Goal: Task Accomplishment & Management: Manage account settings

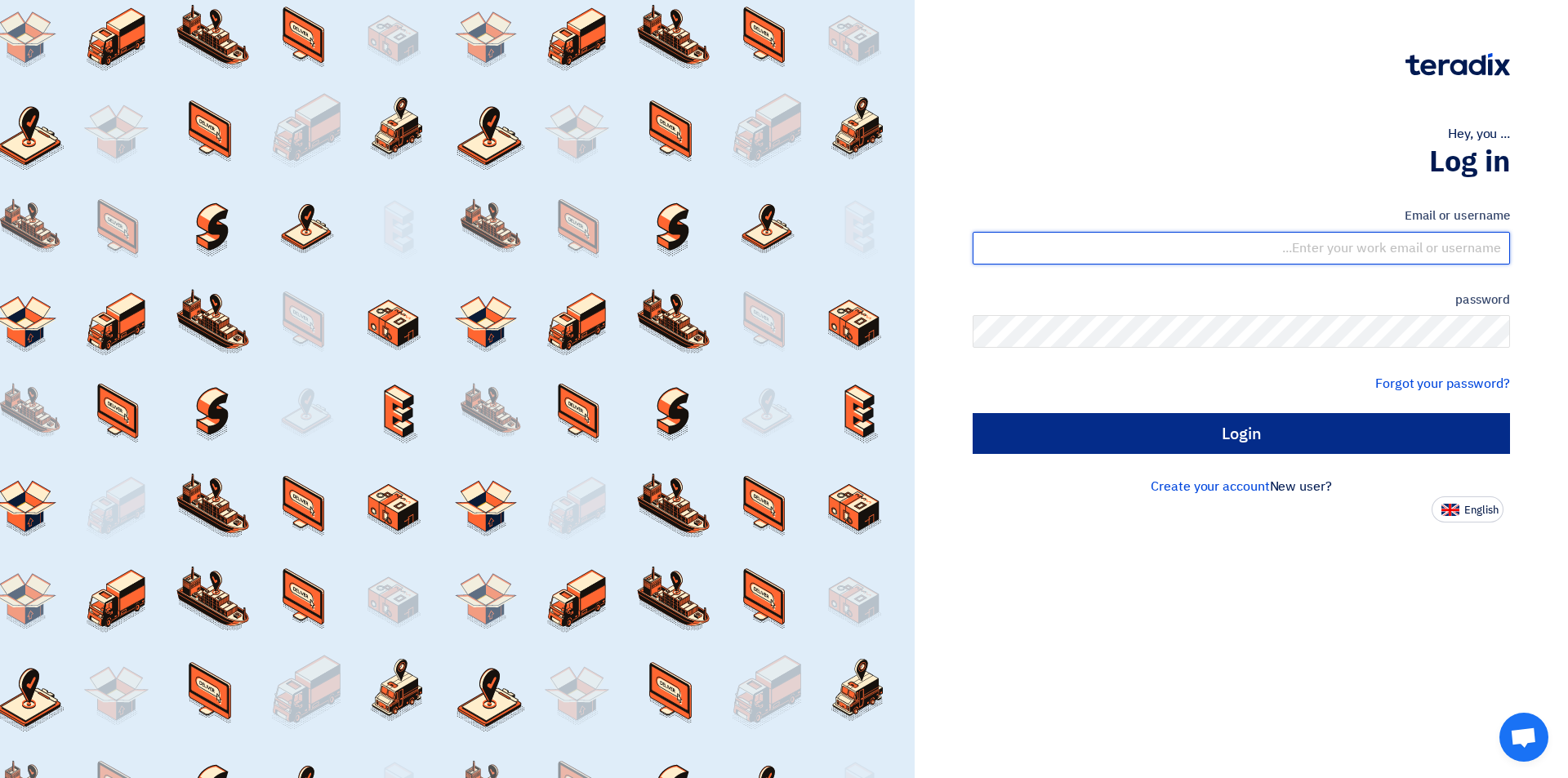
type input "[EMAIL_ADDRESS][DOMAIN_NAME]"
click at [1328, 433] on input "Login" at bounding box center [1241, 433] width 537 height 40
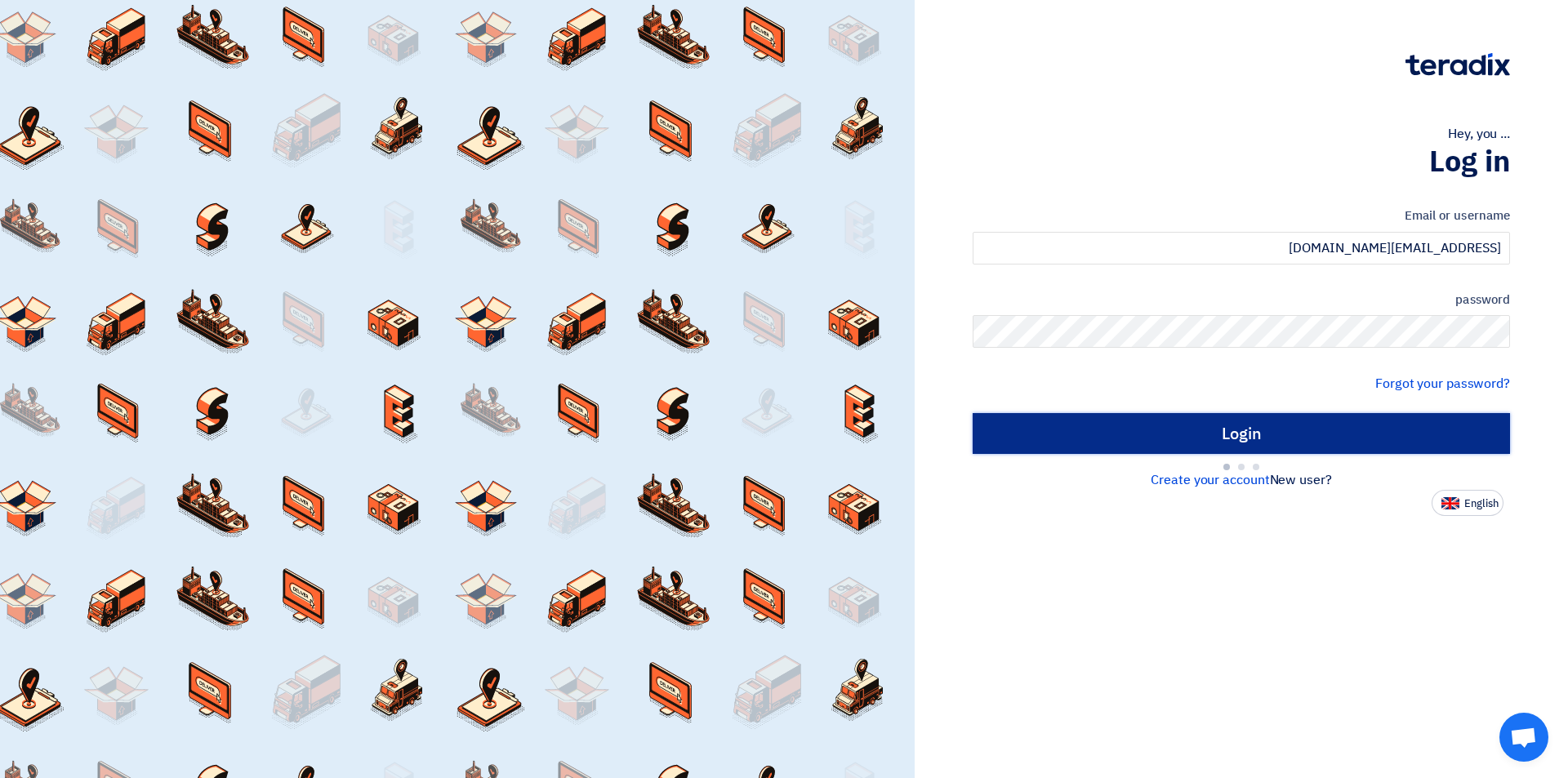
type input "Sign in"
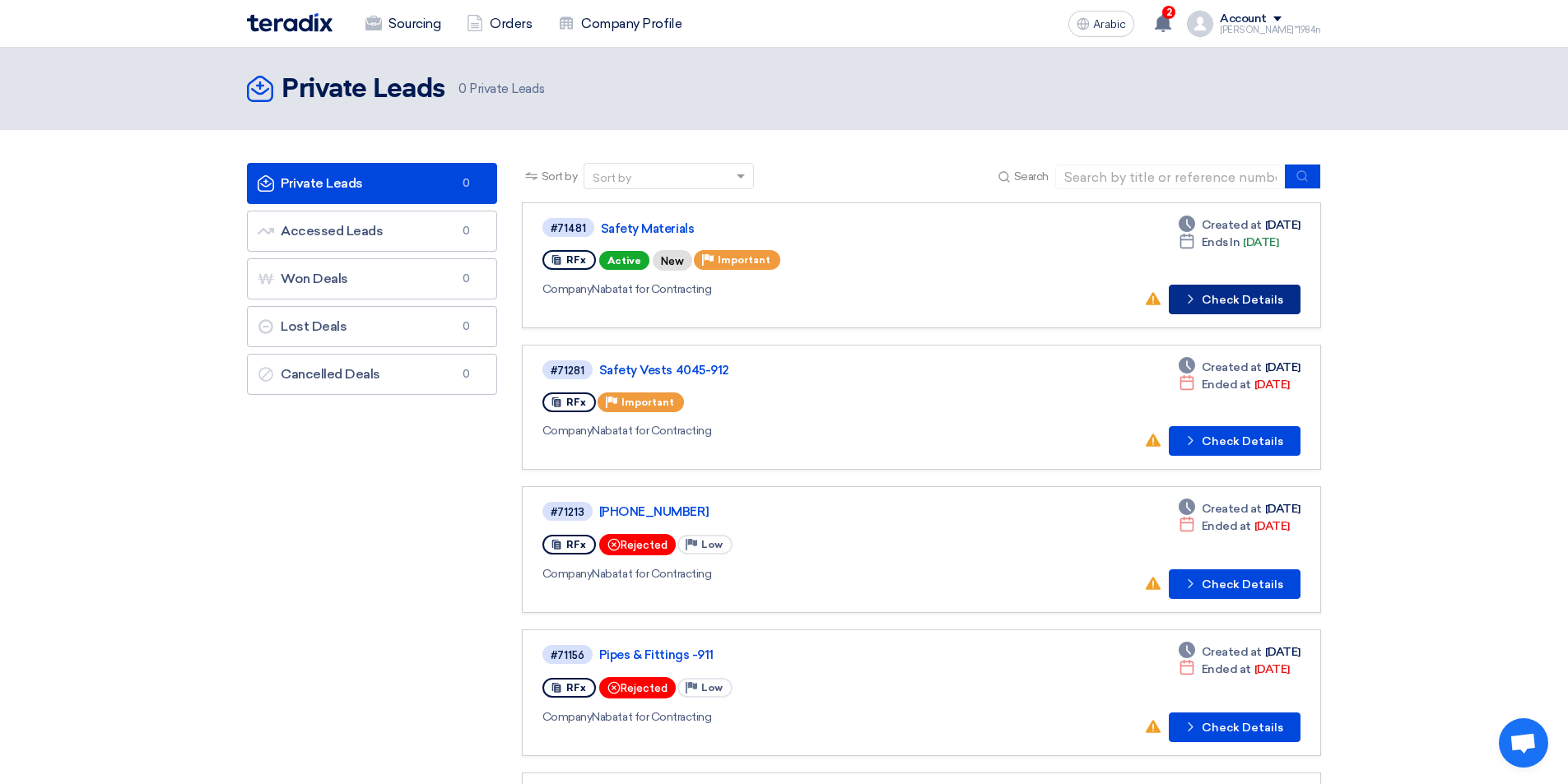
click at [1235, 302] on font "Check Details" at bounding box center [1242, 300] width 82 height 14
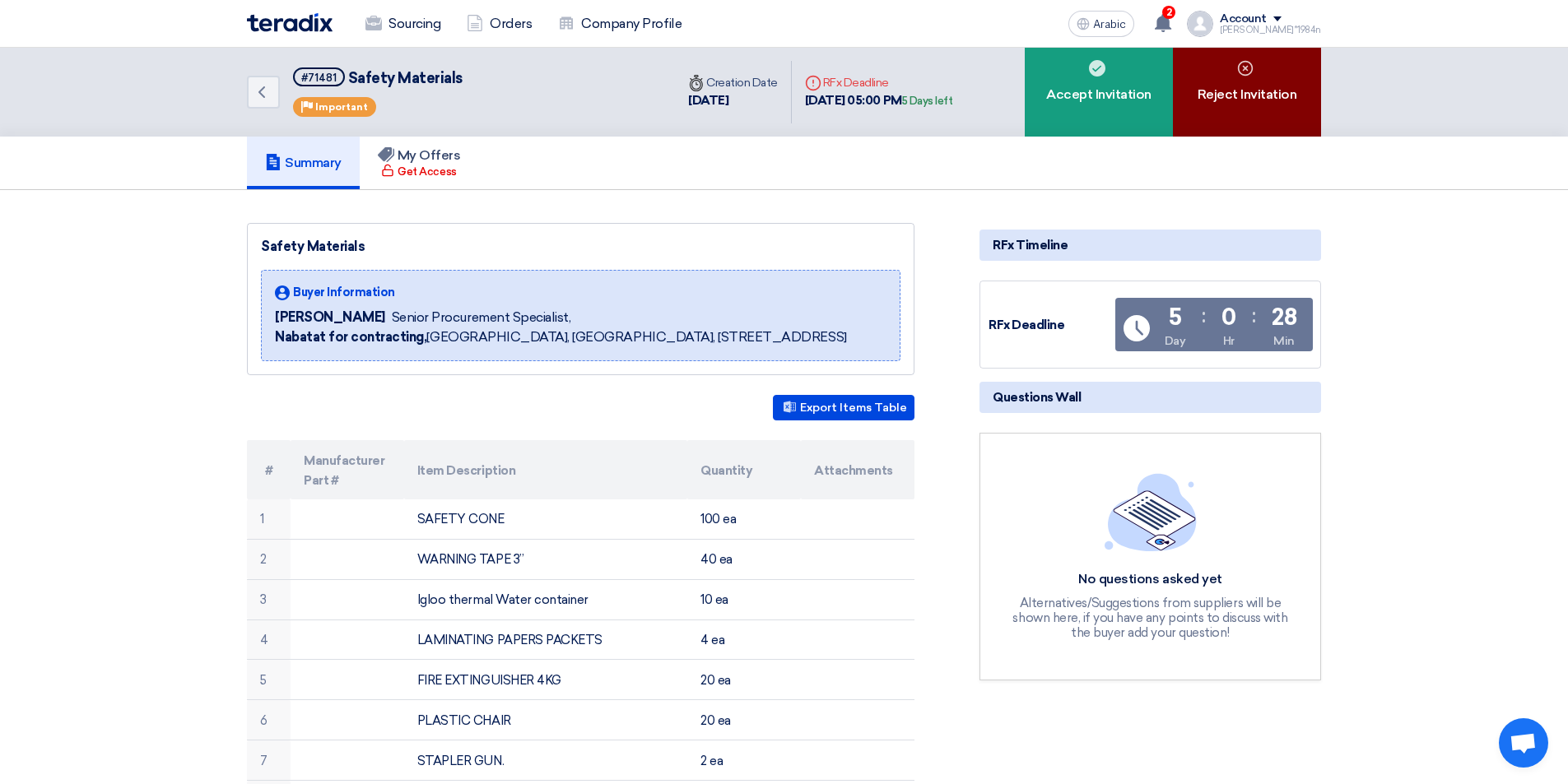
click at [1247, 76] on use at bounding box center [1245, 68] width 15 height 15
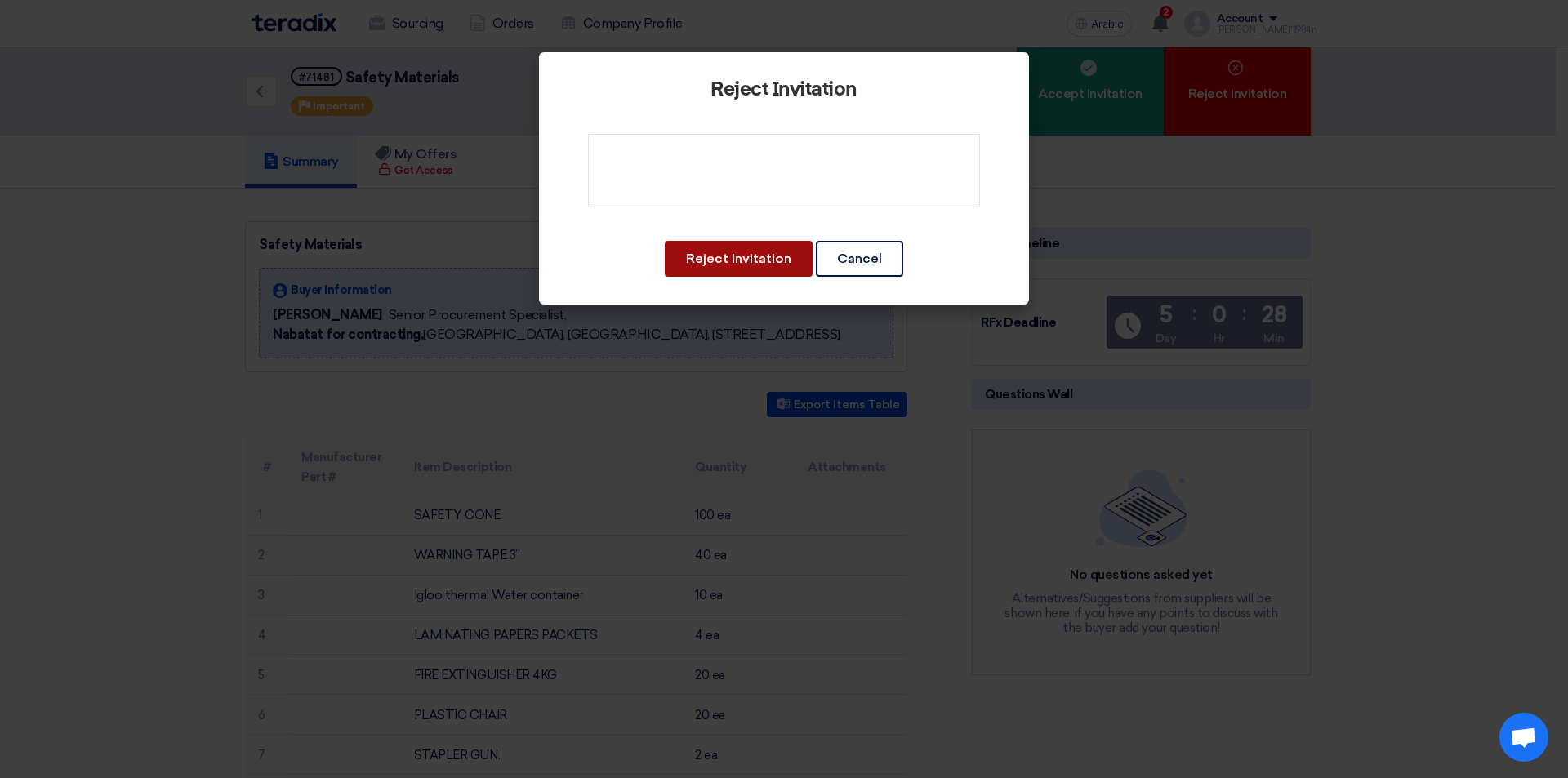
click at [742, 272] on button "Reject Invitation" at bounding box center [739, 259] width 148 height 36
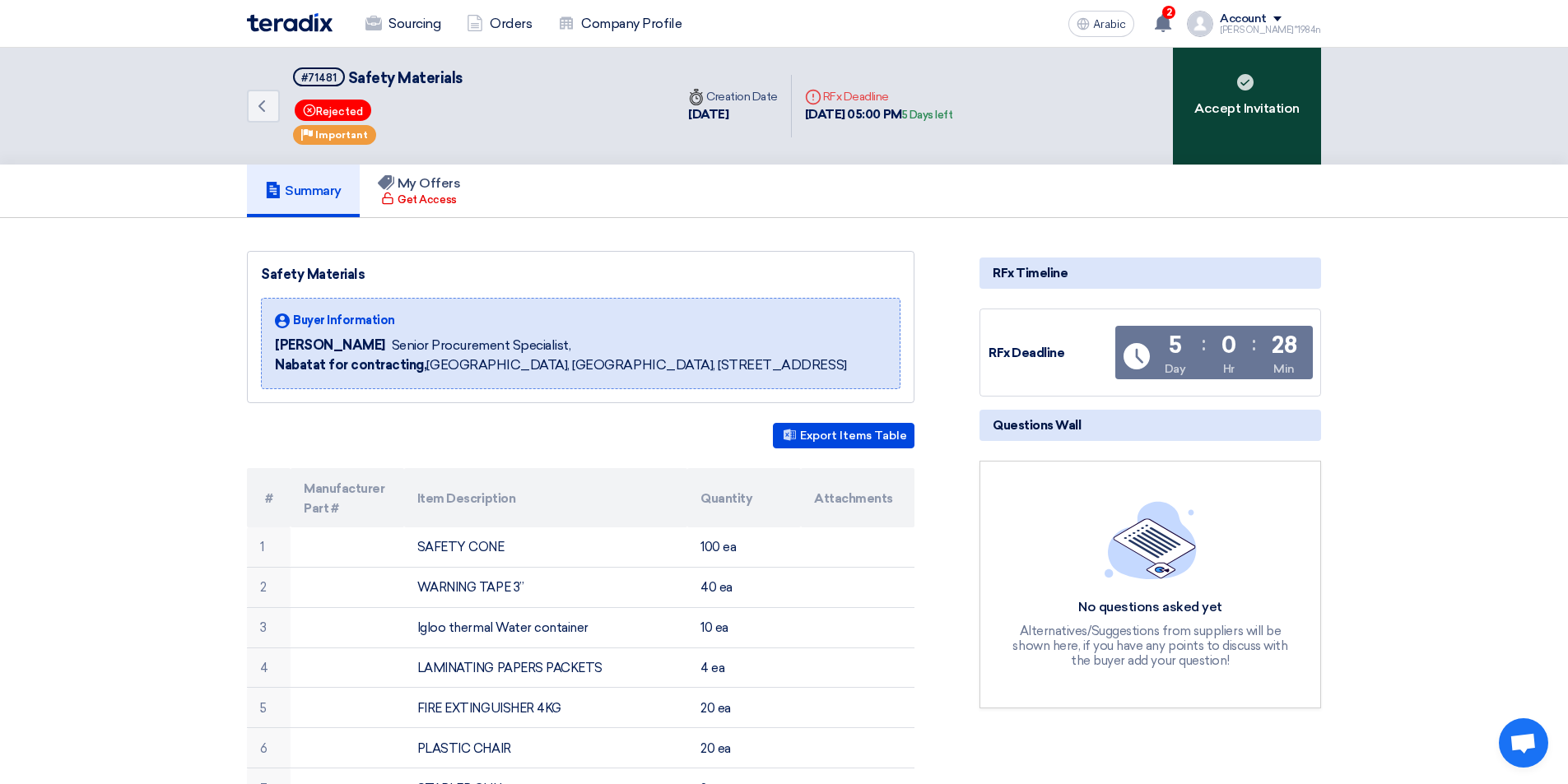
click at [1239, 118] on font "Accept Invitation" at bounding box center [1247, 109] width 106 height 20
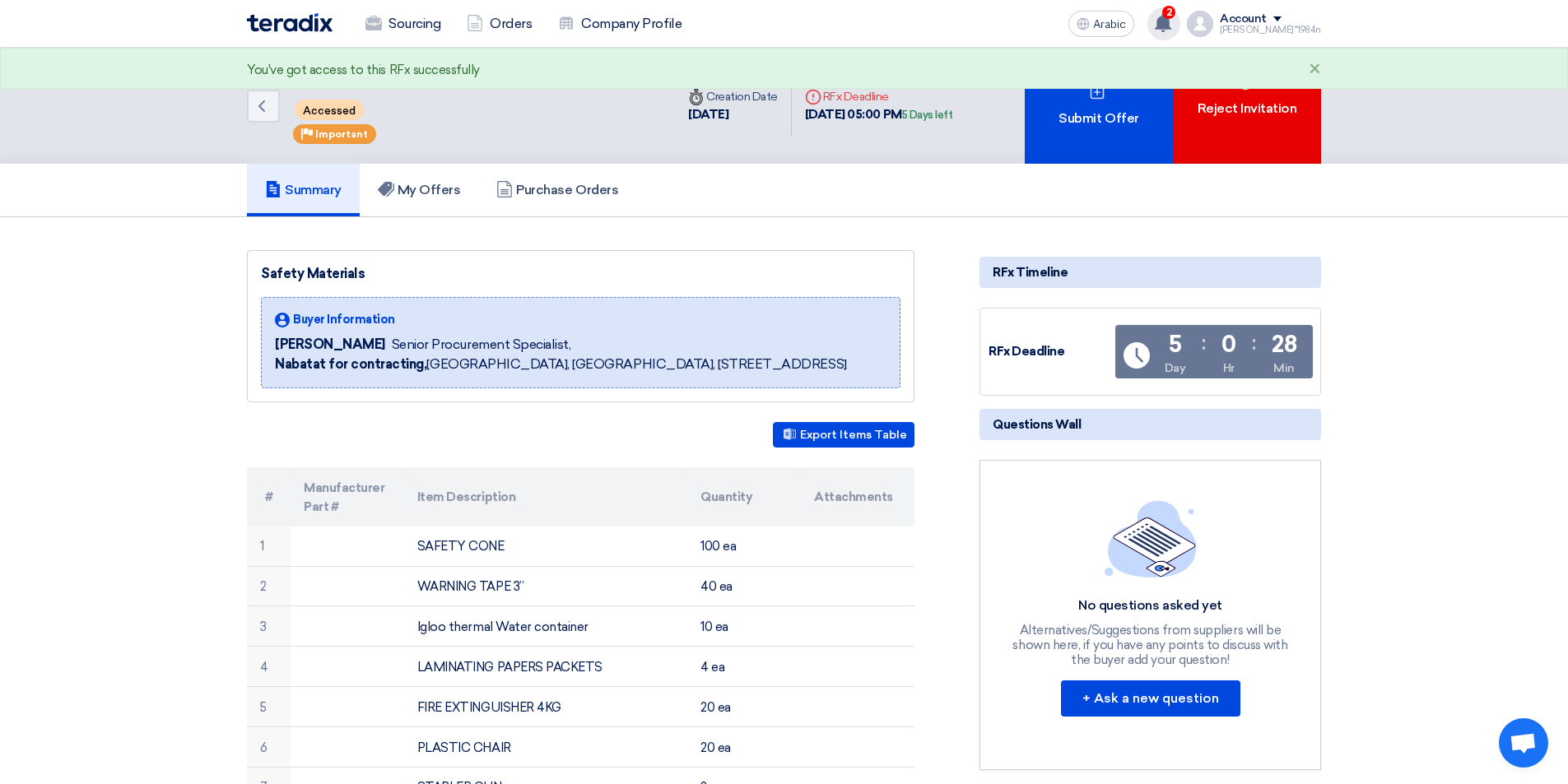
click at [1180, 33] on div "2 New request received, check details and submit your quotation now! 3 minutes …" at bounding box center [1164, 24] width 33 height 33
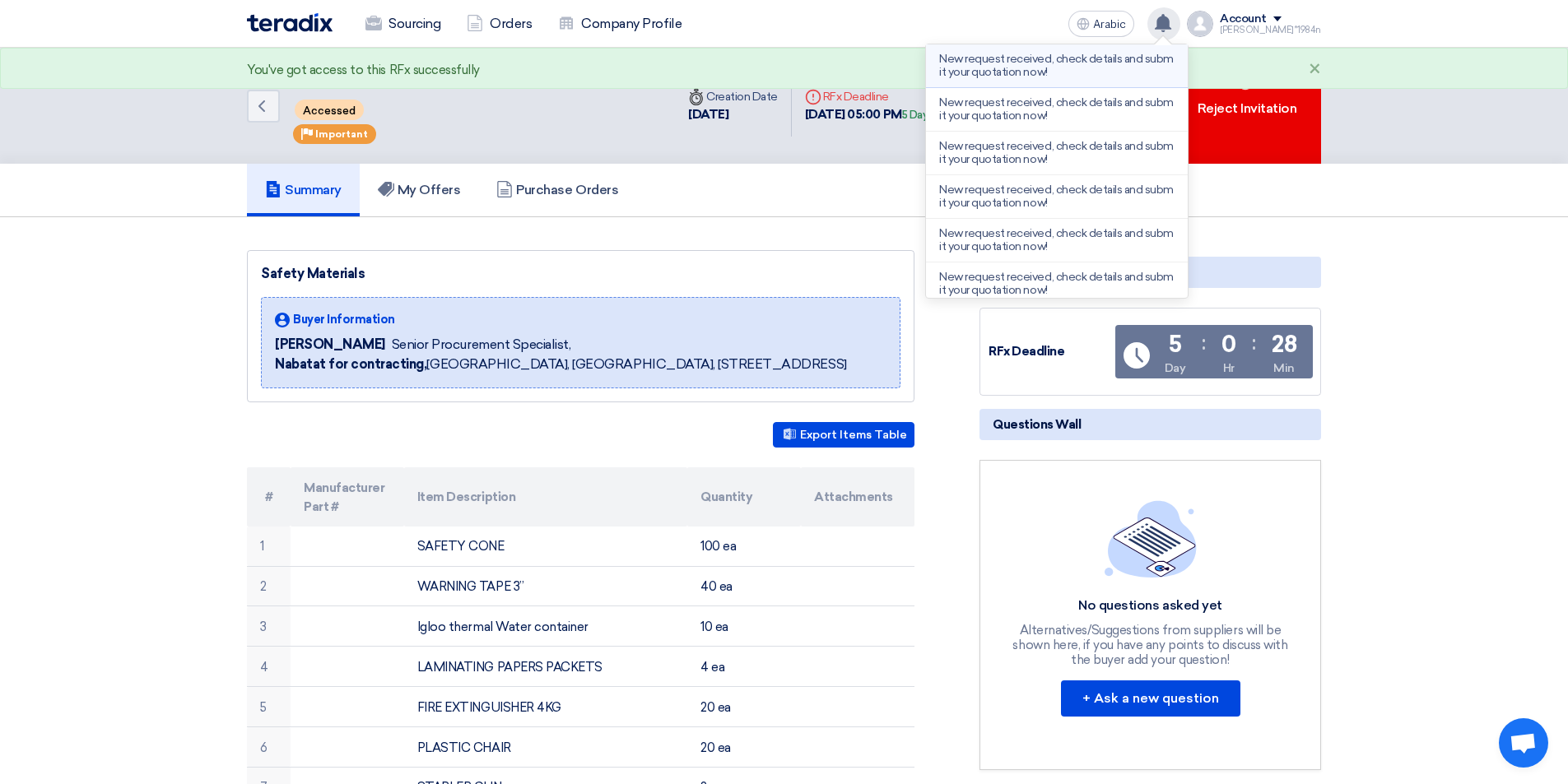
click at [1112, 80] on li "New request received, check details and submit your quotation now!" at bounding box center [1057, 66] width 261 height 43
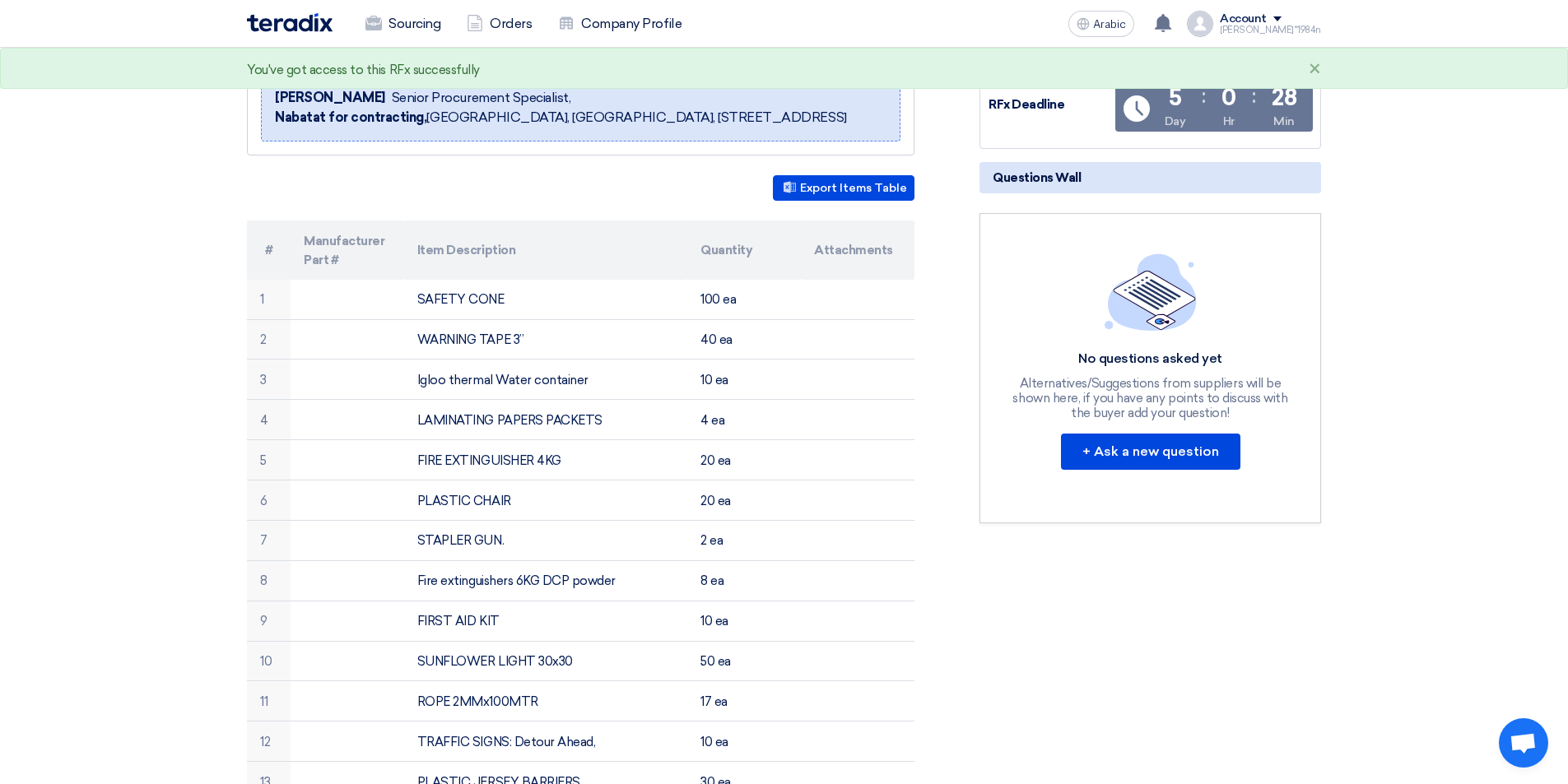
scroll to position [329, 0]
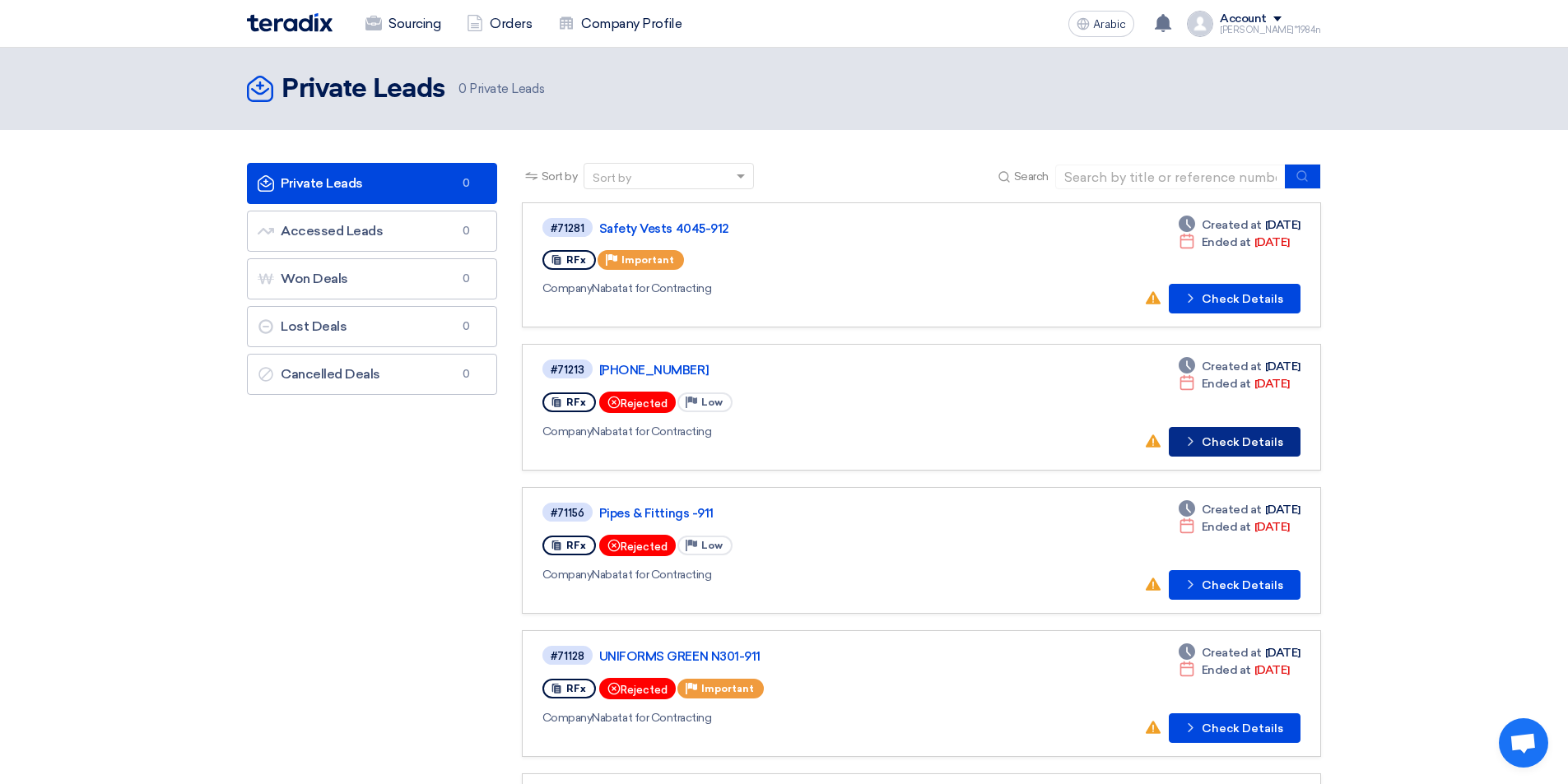
click at [1262, 446] on font "Check Details" at bounding box center [1242, 442] width 82 height 14
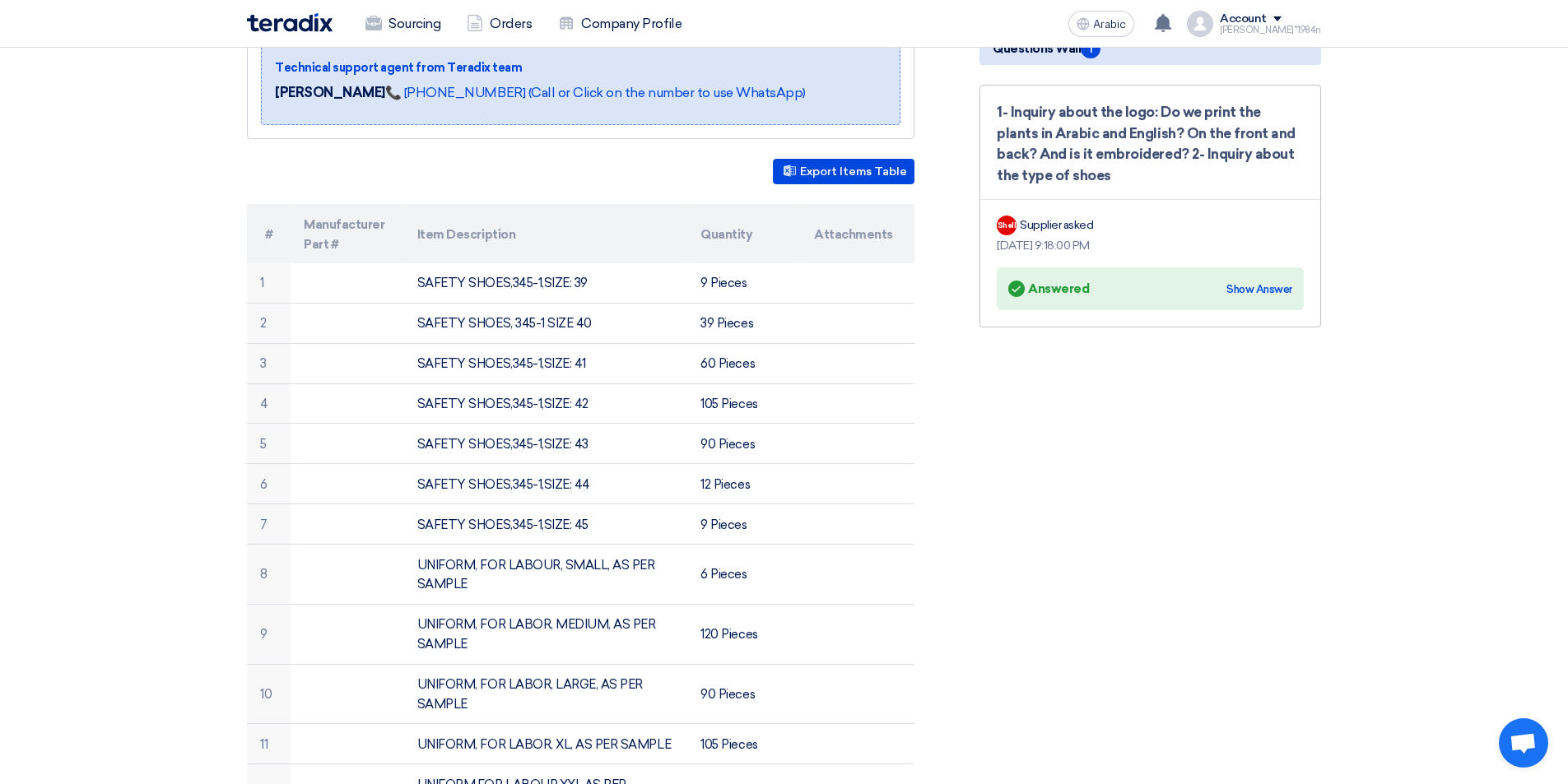
scroll to position [165, 0]
